Goal: Task Accomplishment & Management: Use online tool/utility

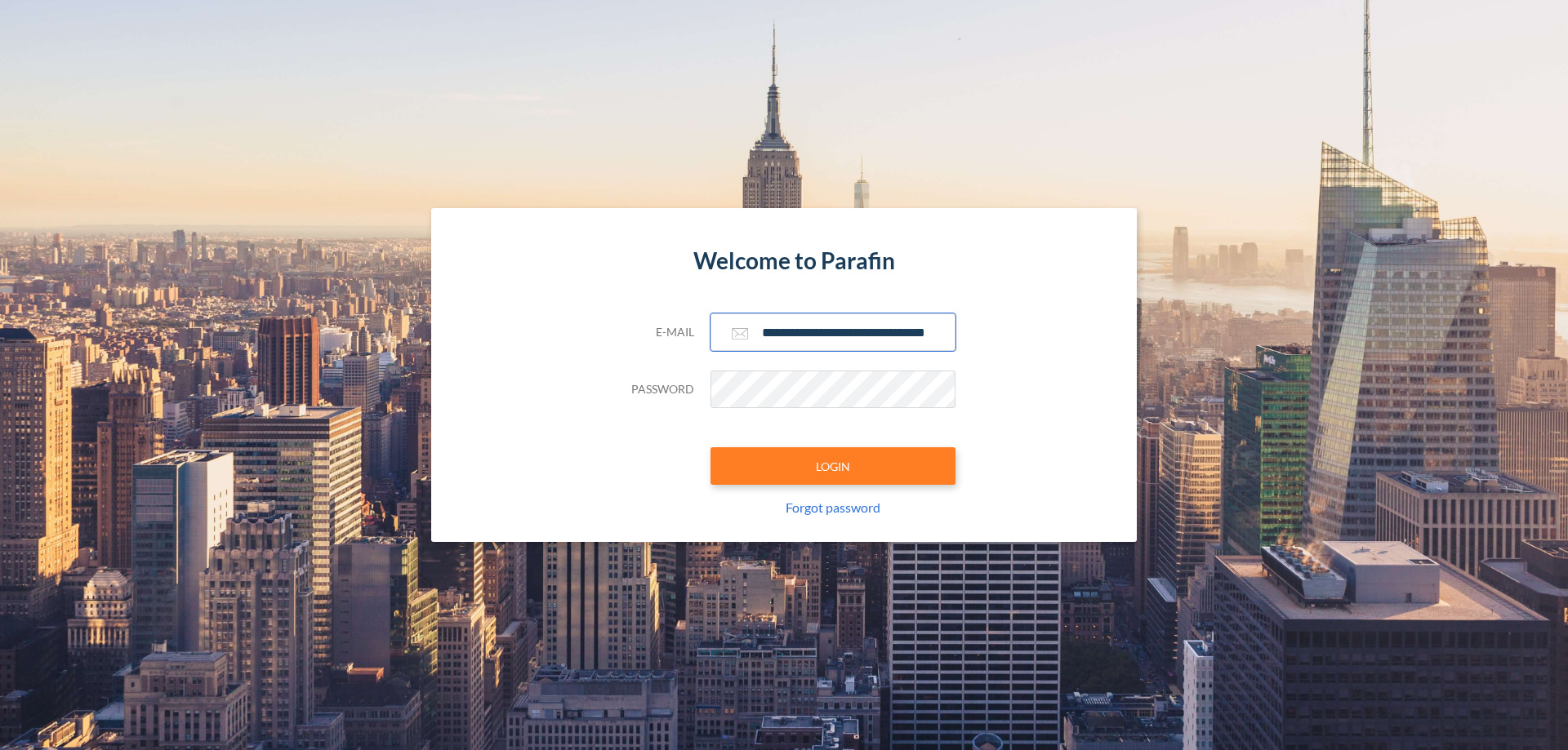
scroll to position [0, 26]
type input "**********"
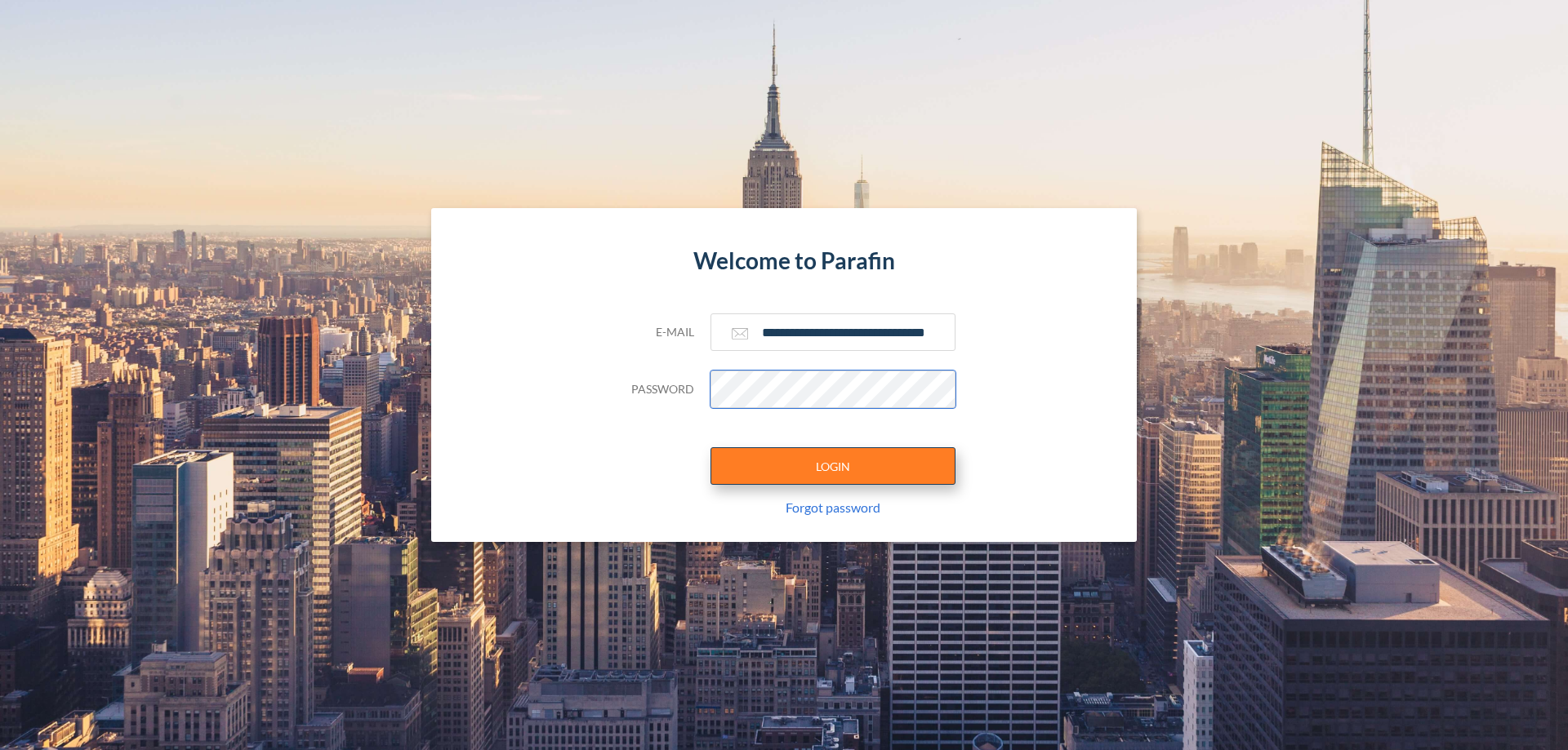
scroll to position [0, 0]
click at [833, 466] on button "LOGIN" at bounding box center [833, 466] width 245 height 38
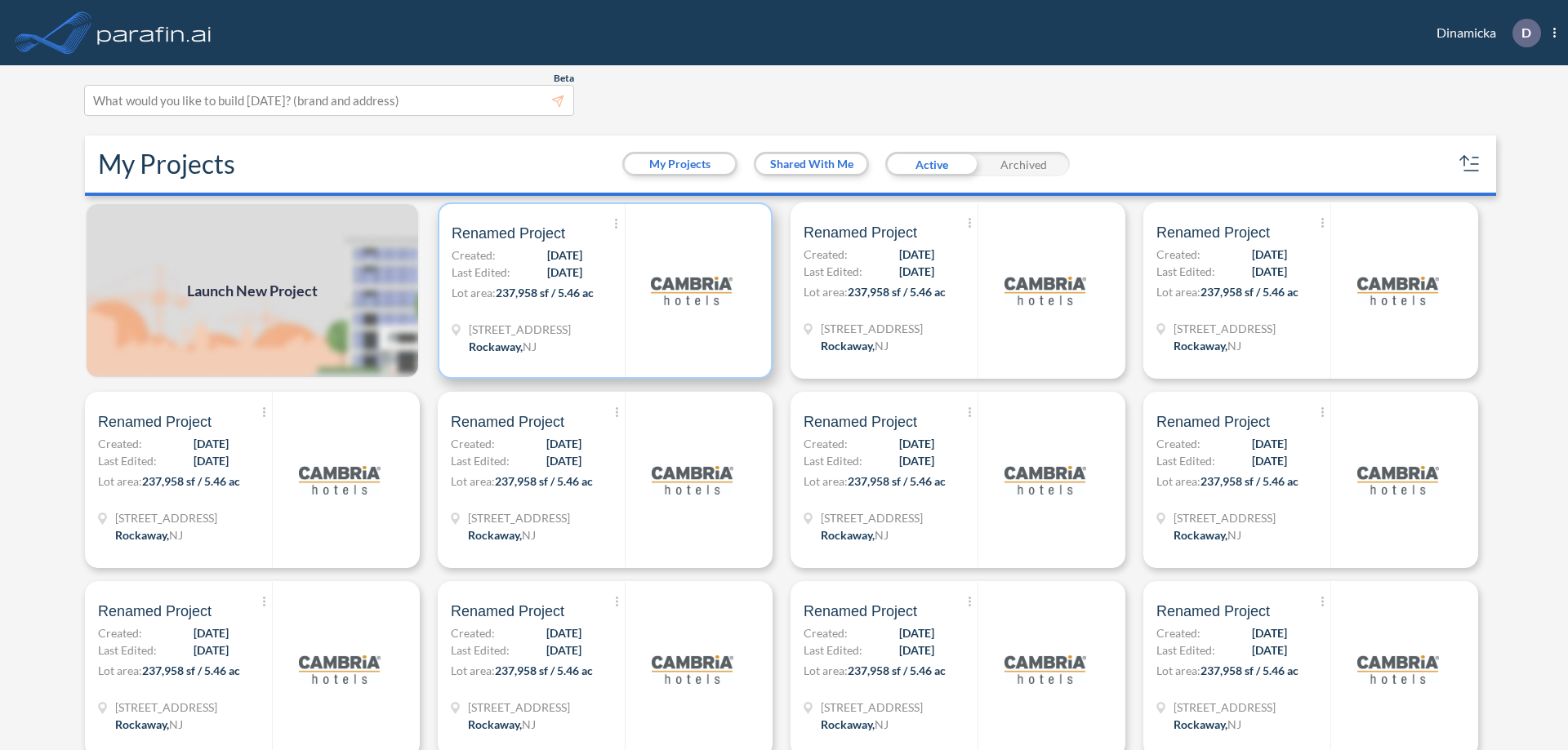
scroll to position [4, 0]
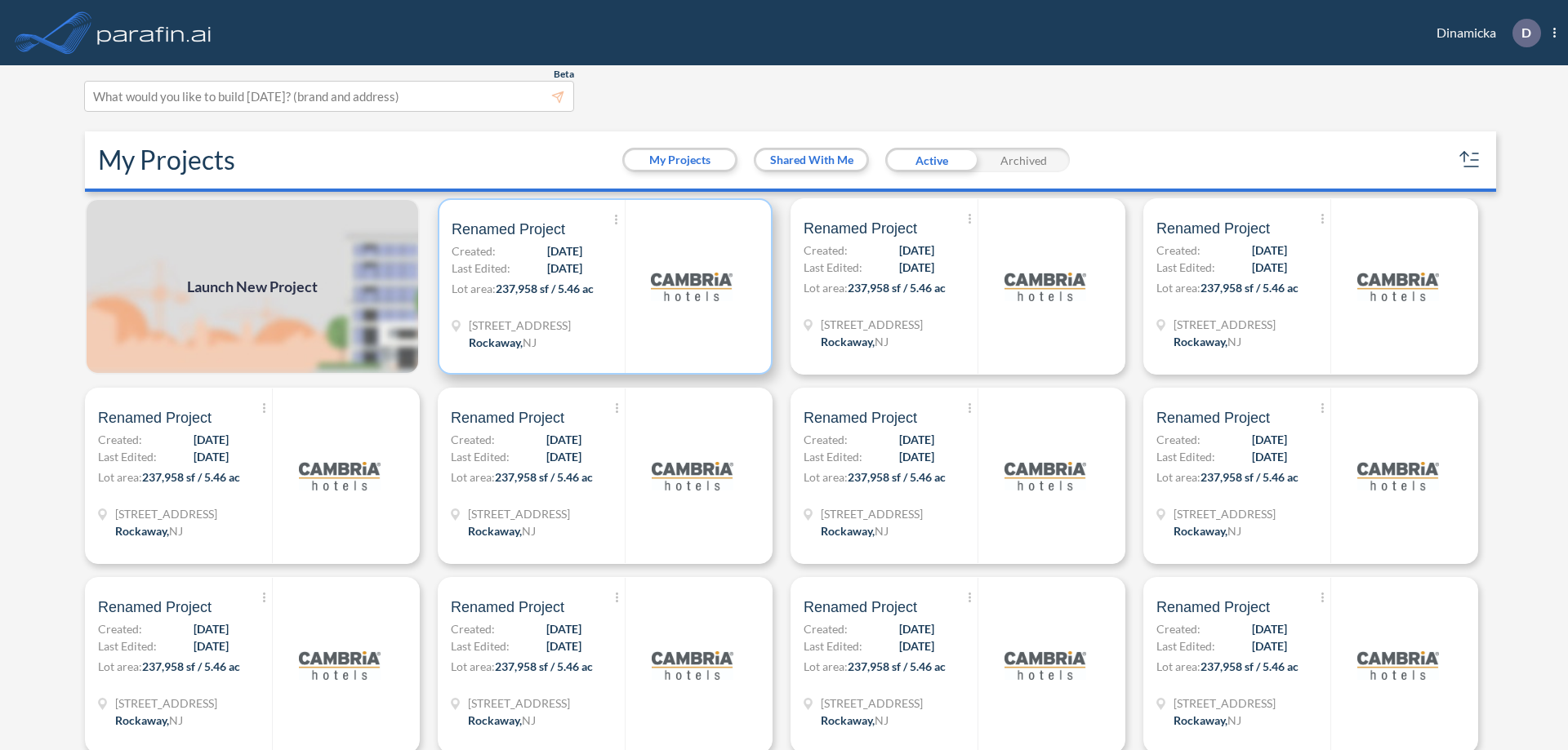
click at [602, 287] on p "Lot area: 237,958 sf / 5.46 ac" at bounding box center [537, 292] width 173 height 24
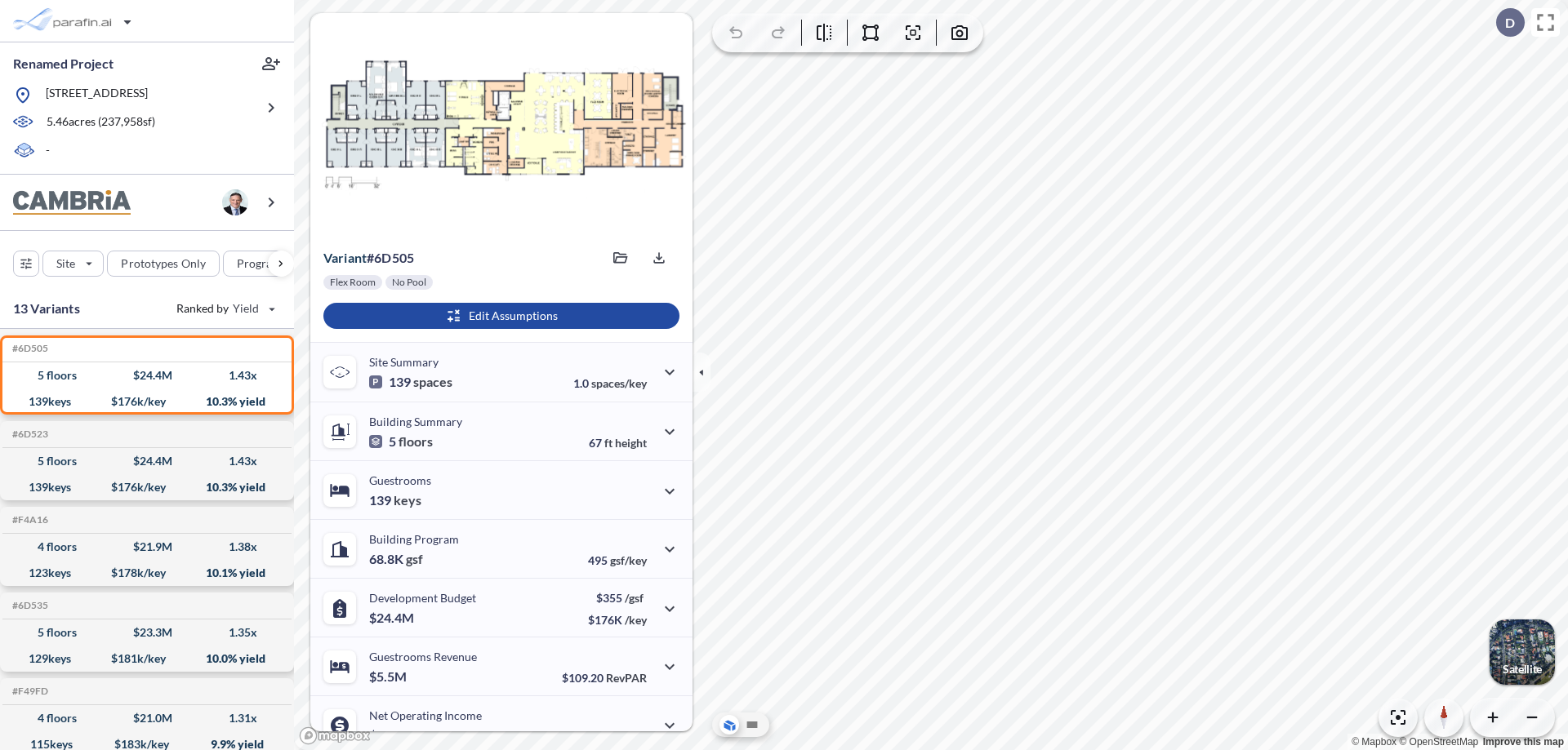
scroll to position [82, 0]
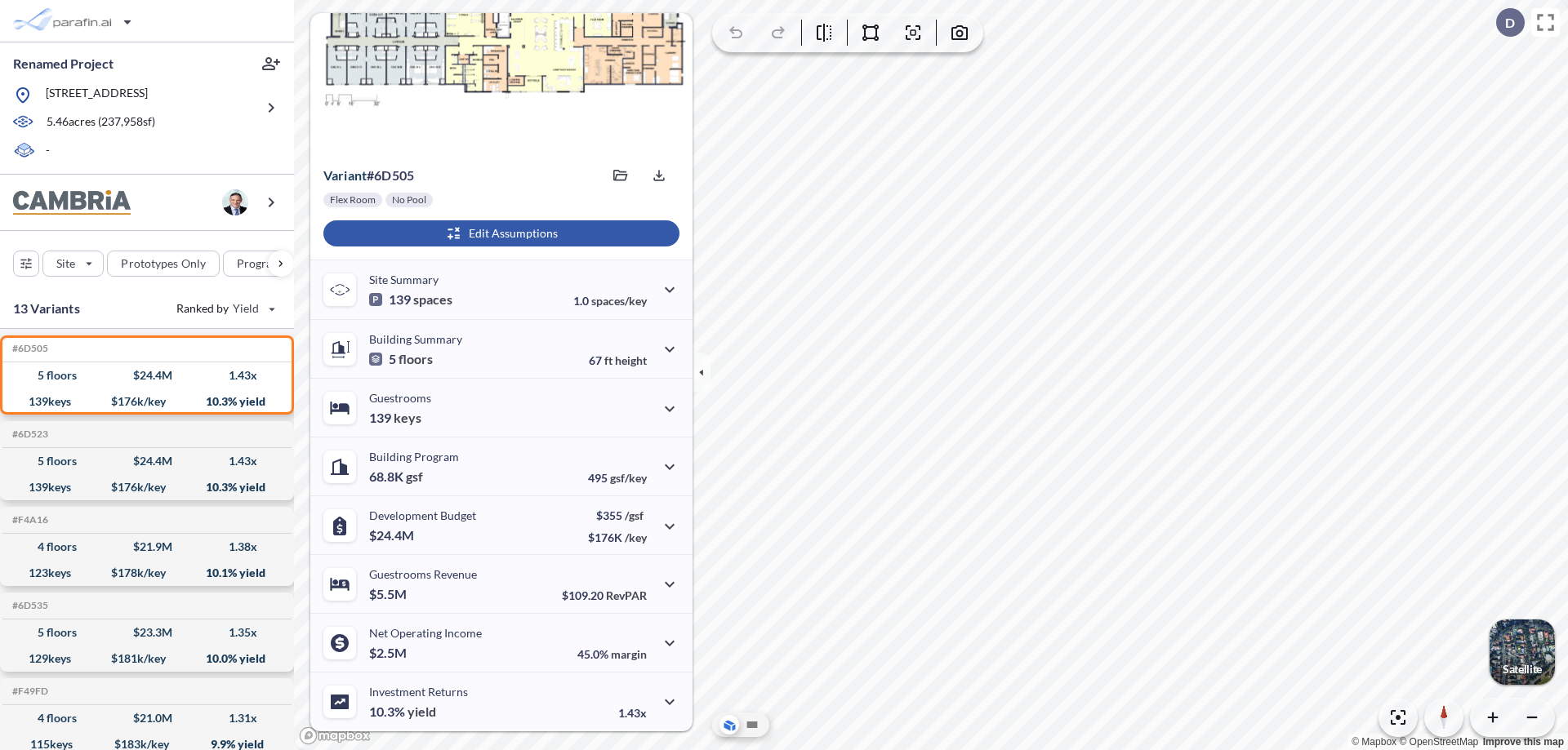
click at [499, 233] on div "button" at bounding box center [501, 233] width 356 height 26
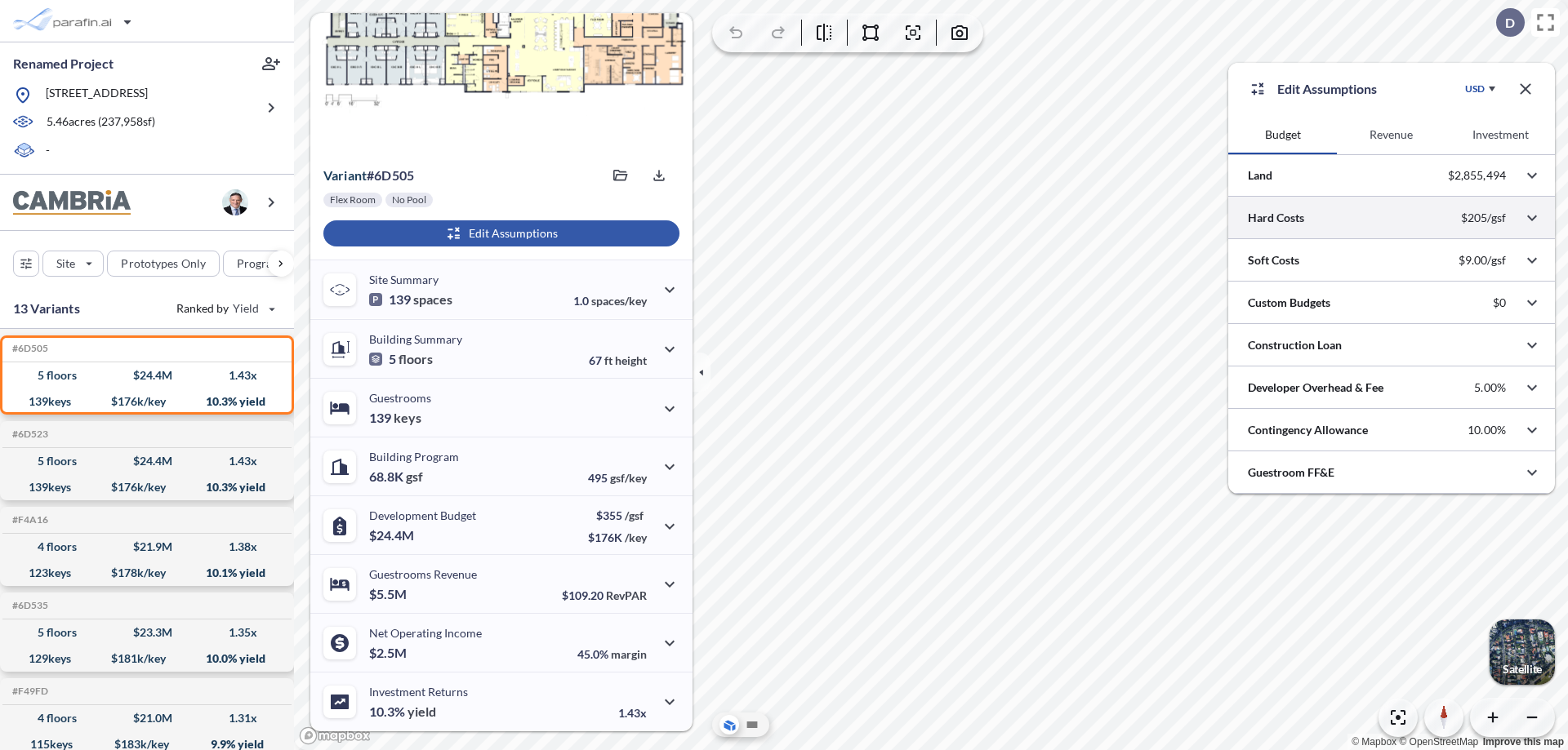
click at [1391, 218] on div at bounding box center [1391, 217] width 327 height 42
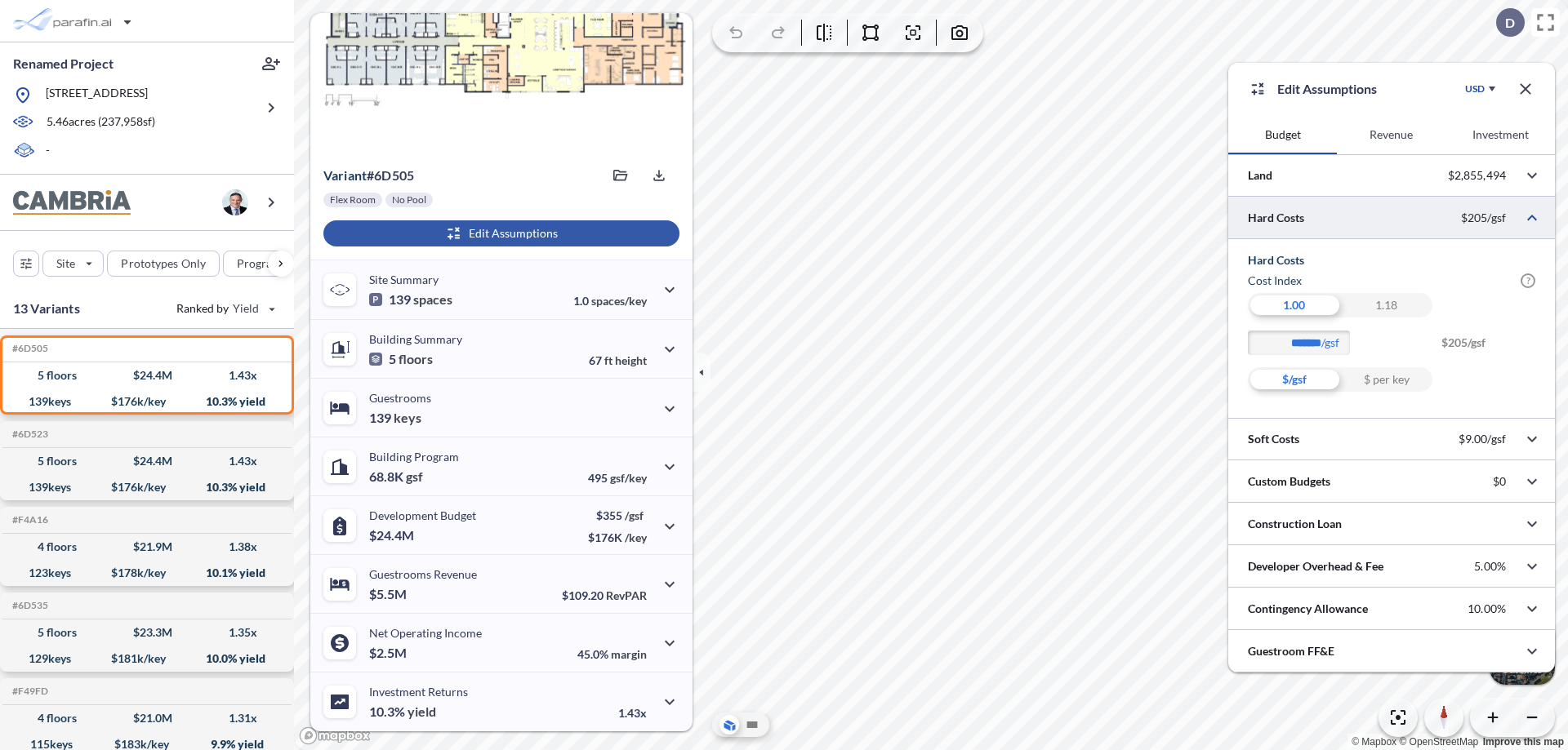
click at [1386, 379] on div "$ per key" at bounding box center [1387, 379] width 93 height 24
type input "********"
